Goal: Transaction & Acquisition: Book appointment/travel/reservation

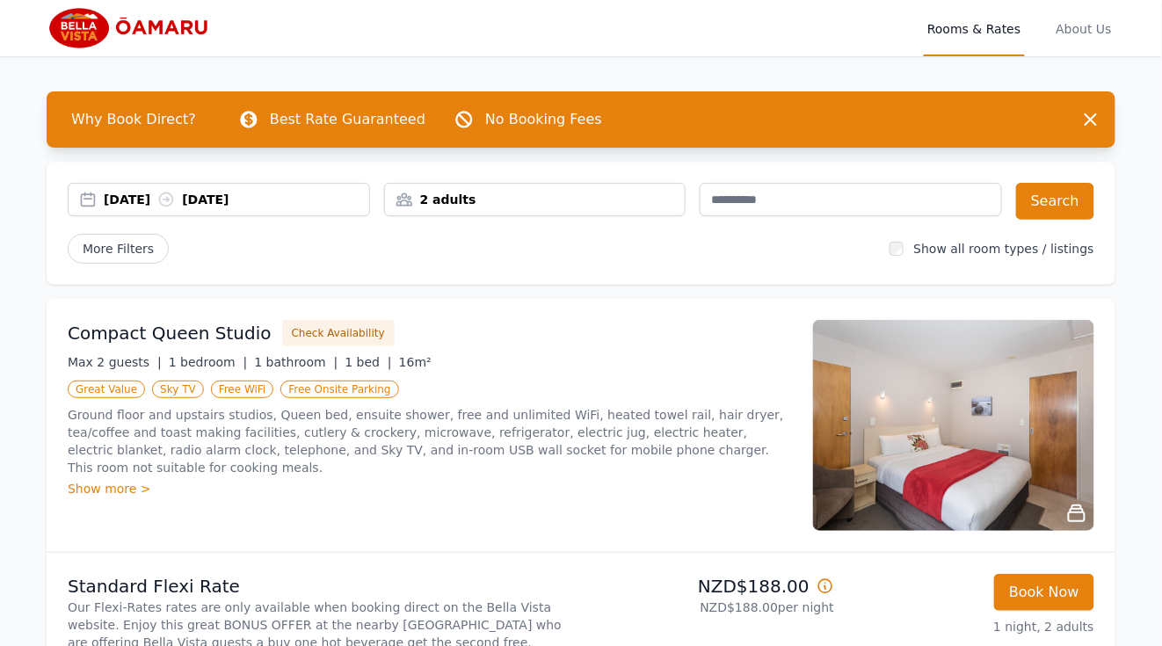
click at [170, 200] on div "[DATE] [DATE]" at bounding box center [236, 200] width 265 height 18
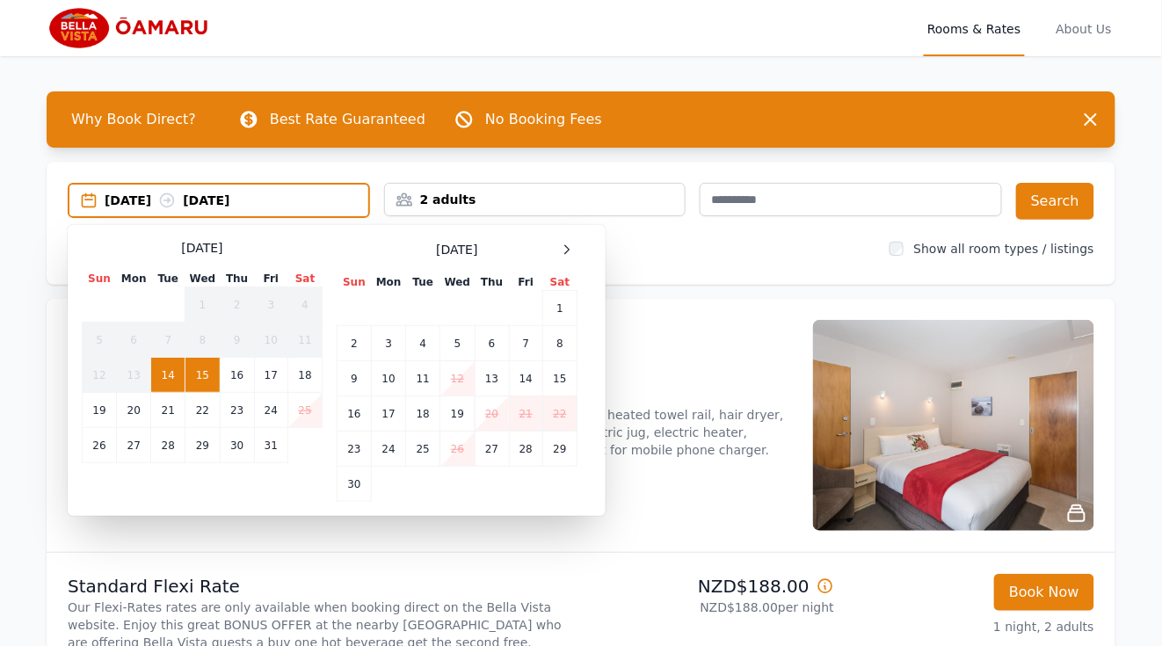
click at [203, 380] on td "15" at bounding box center [202, 375] width 34 height 35
click at [267, 380] on td "17" at bounding box center [270, 375] width 33 height 35
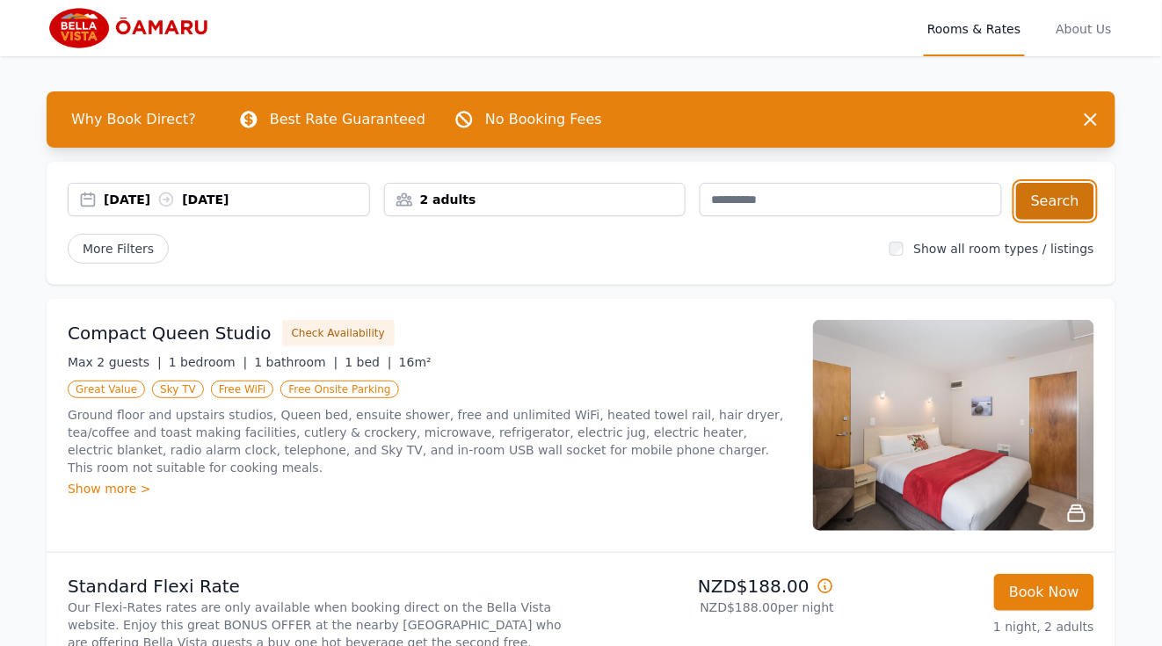
click at [1062, 197] on button "Search" at bounding box center [1055, 201] width 78 height 37
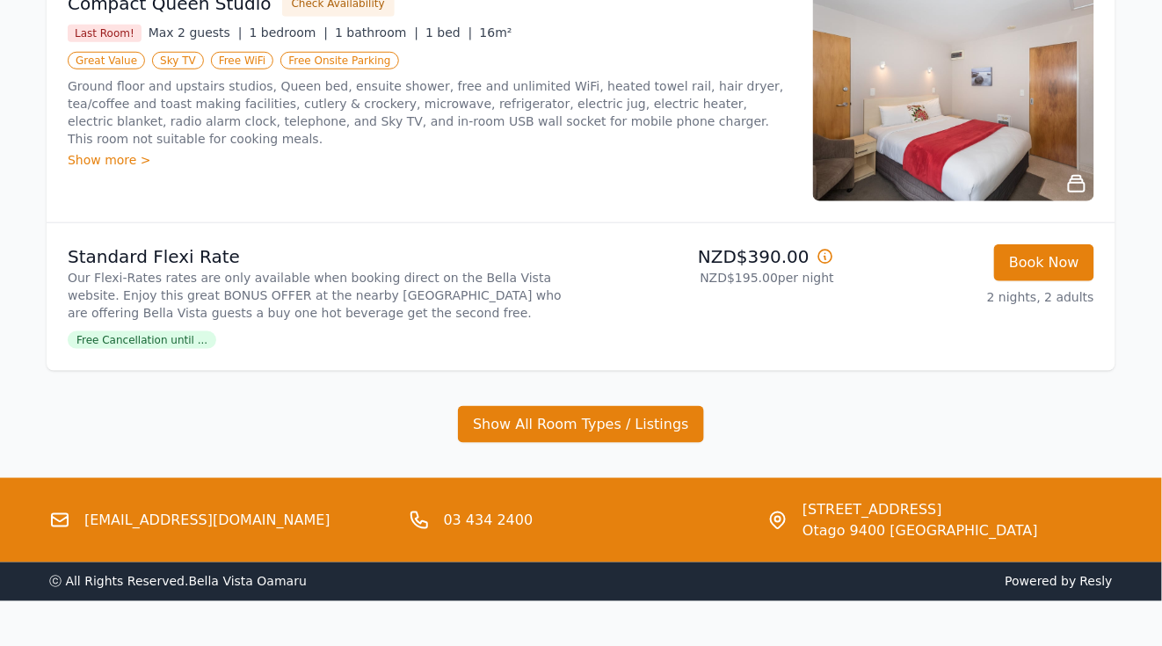
scroll to position [335, 0]
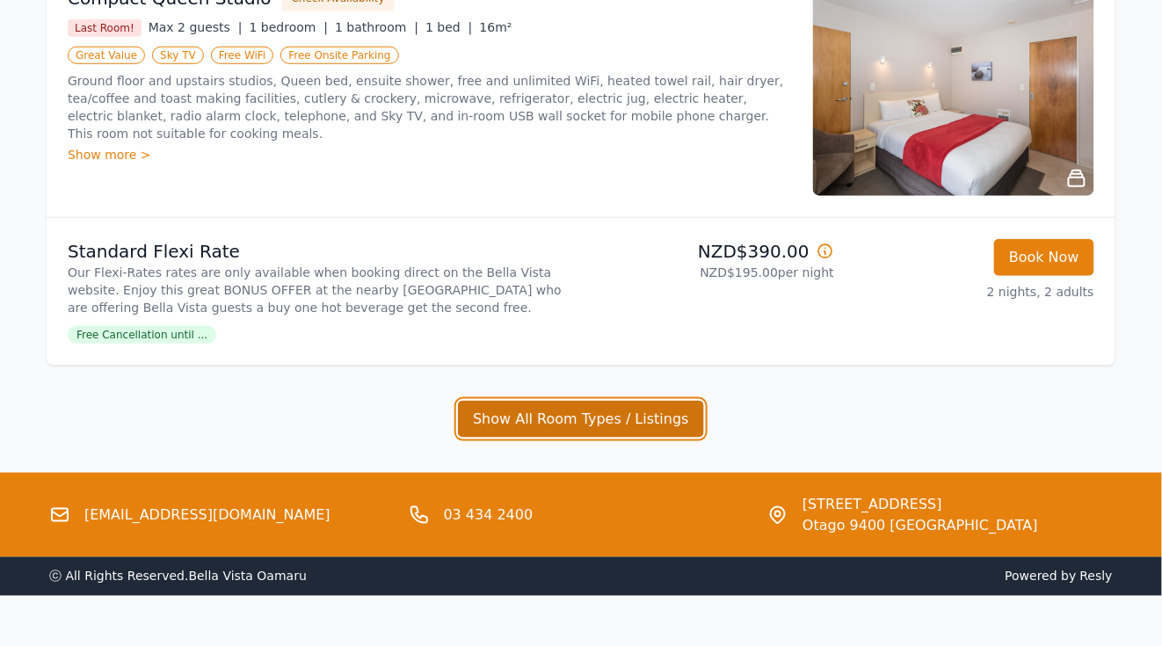
click at [547, 422] on button "Show All Room Types / Listings" at bounding box center [581, 419] width 246 height 37
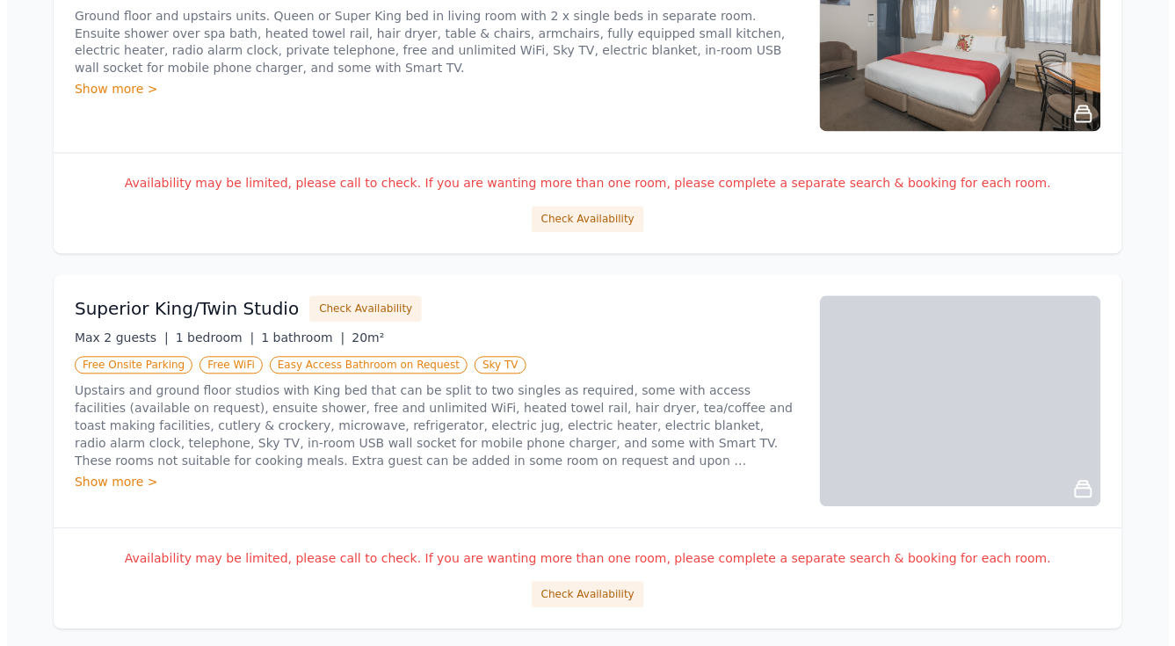
scroll to position [855, 0]
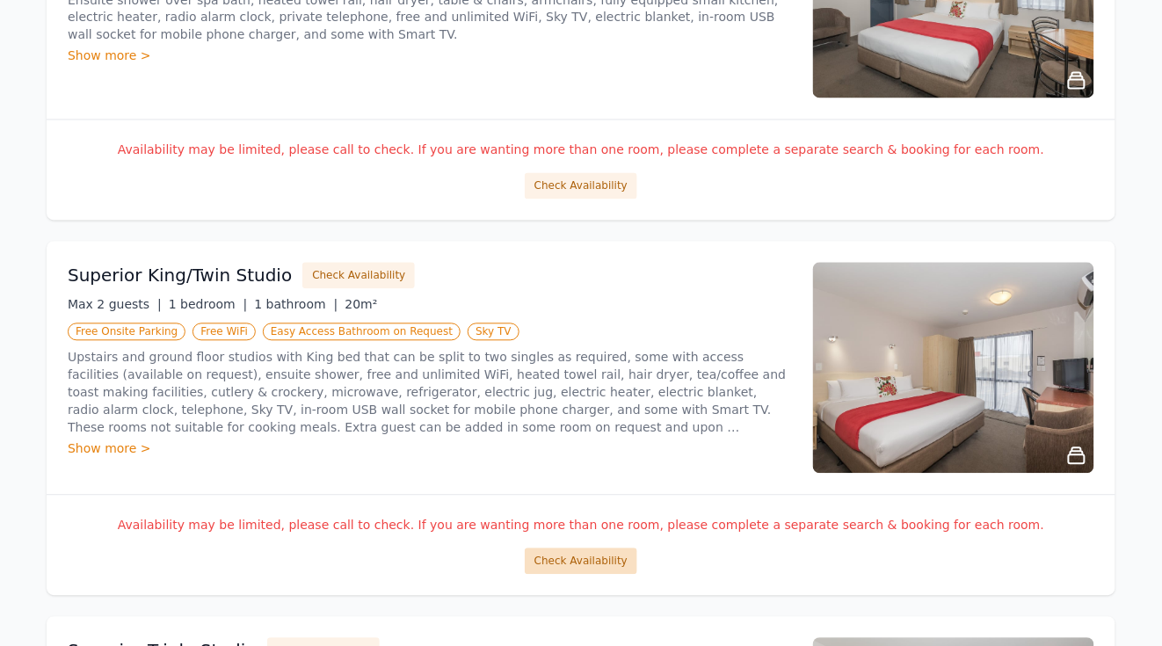
click at [578, 555] on button "Check Availability" at bounding box center [581, 561] width 112 height 26
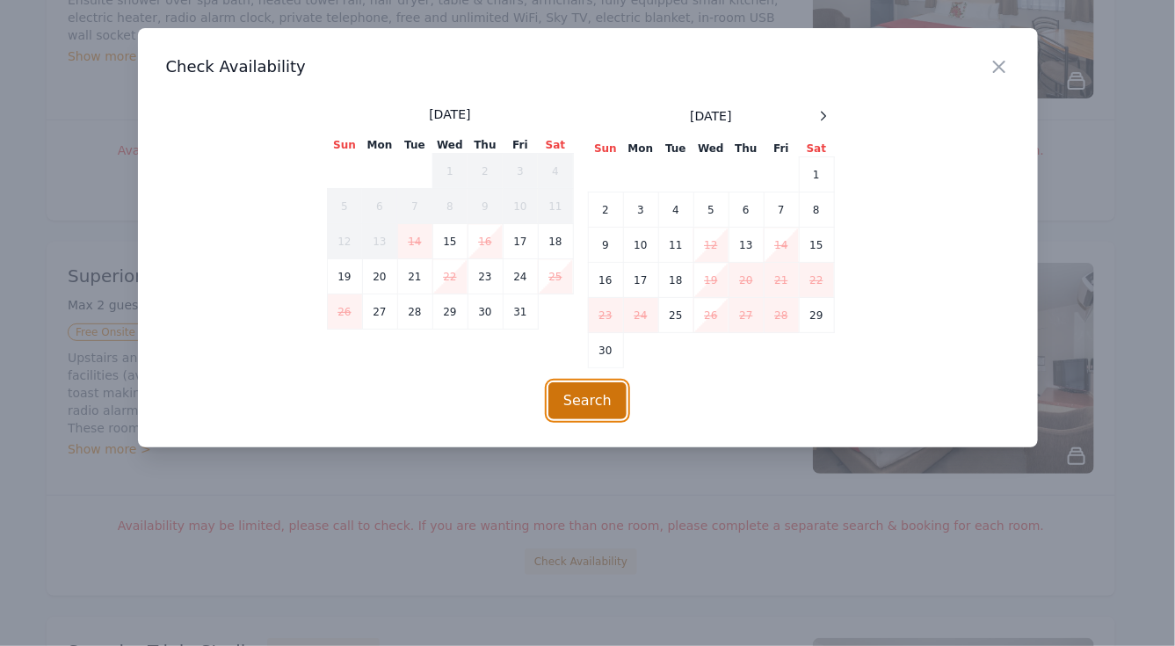
click at [563, 399] on button "Search" at bounding box center [587, 400] width 78 height 37
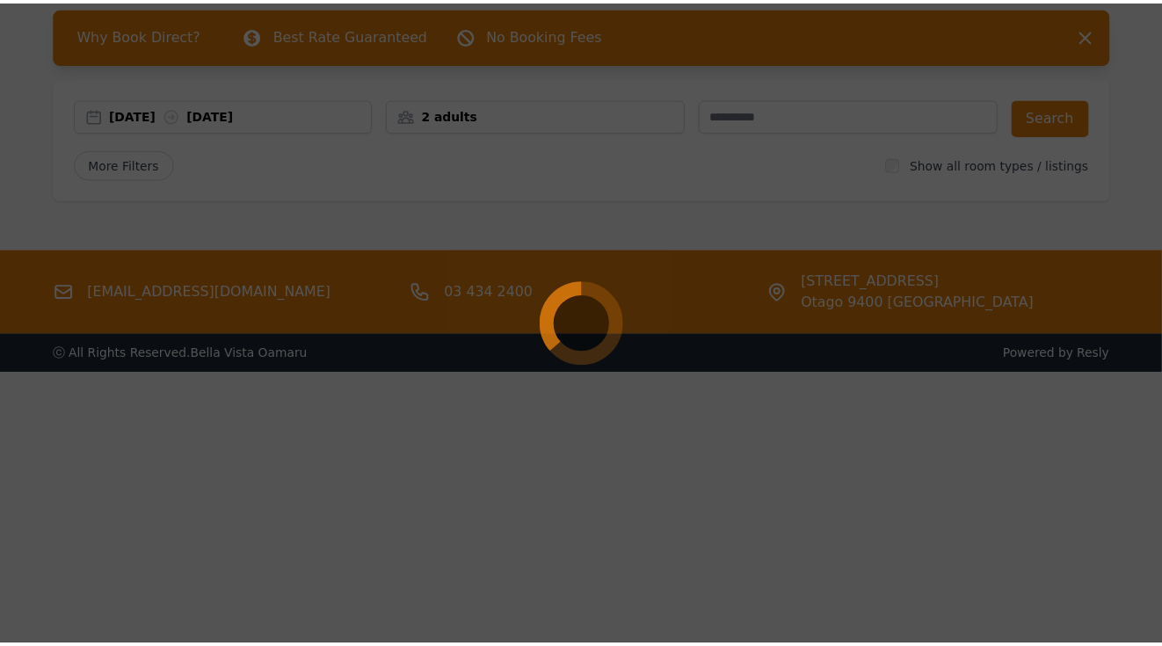
scroll to position [84, 0]
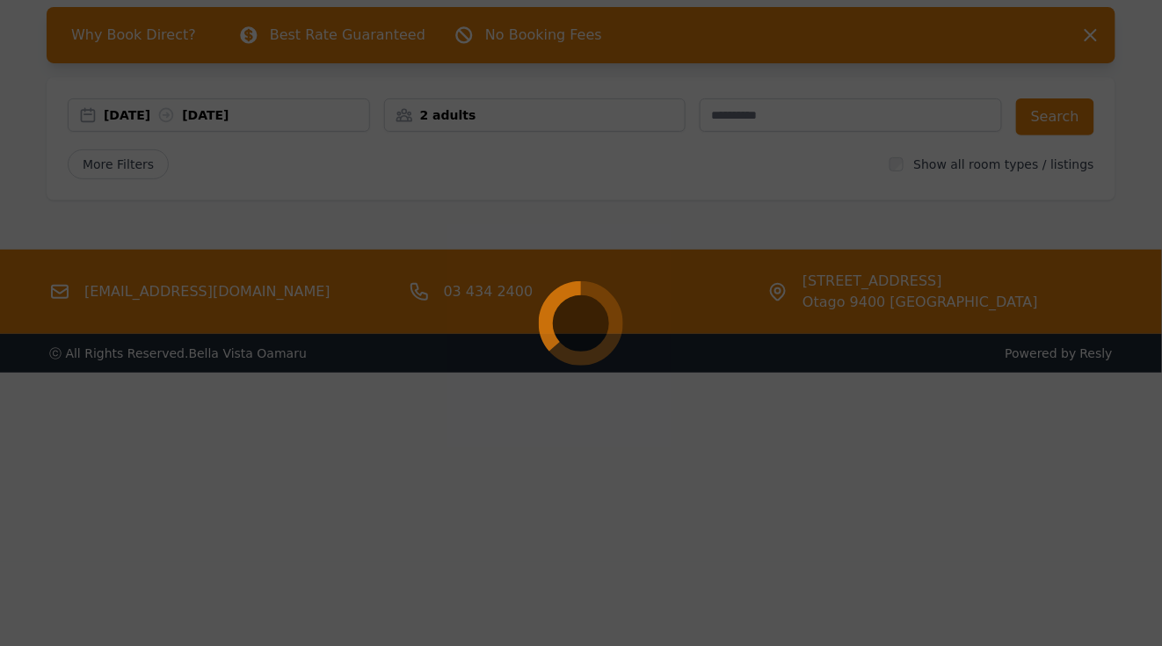
click at [757, 398] on div at bounding box center [581, 323] width 1162 height 646
